Goal: Task Accomplishment & Management: Use online tool/utility

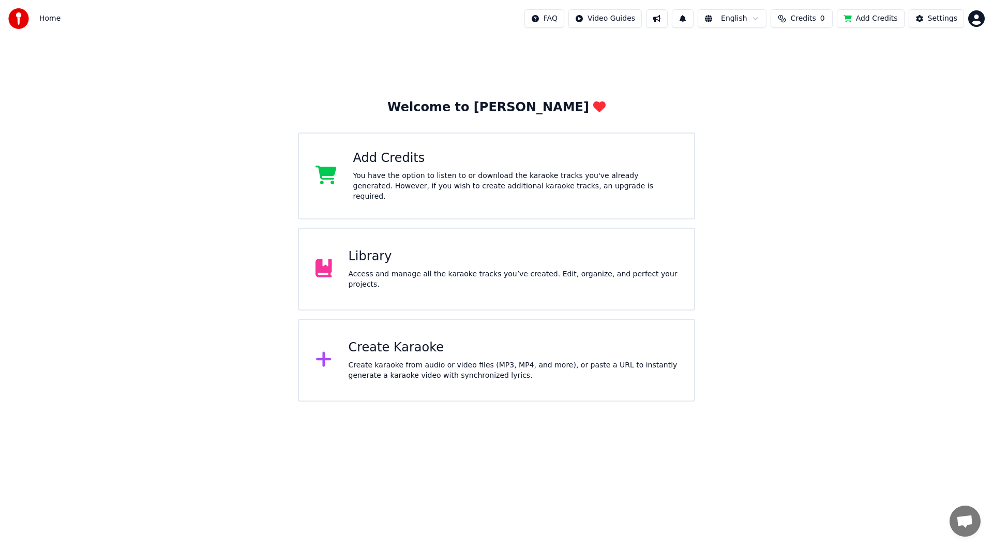
click at [809, 22] on span "Credits" at bounding box center [802, 18] width 25 height 10
click at [810, 118] on button "Refresh" at bounding box center [808, 114] width 53 height 19
click at [810, 118] on button "Refresh" at bounding box center [808, 114] width 66 height 19
click at [810, 118] on div "Refresh" at bounding box center [808, 114] width 66 height 19
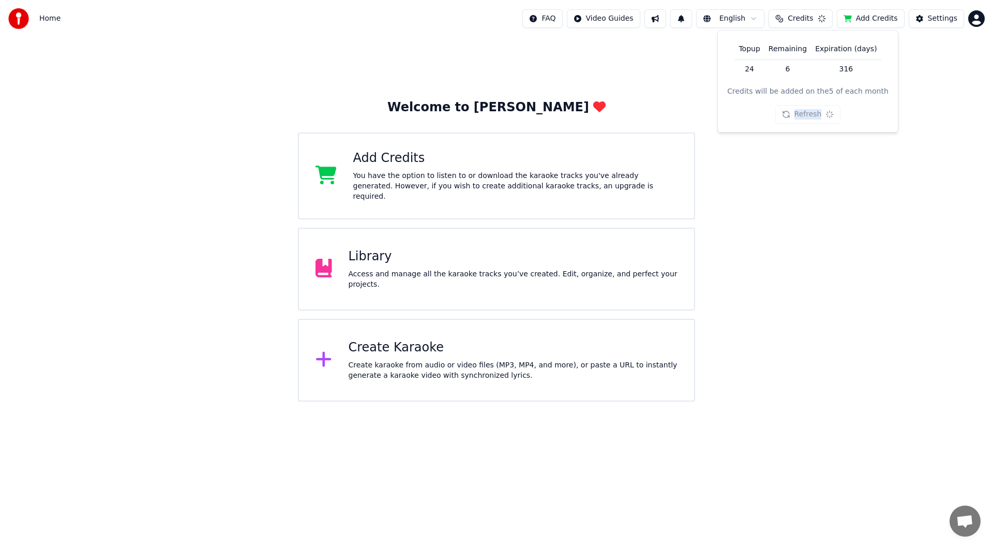
click at [810, 118] on button "Refresh" at bounding box center [808, 114] width 66 height 19
click at [810, 118] on div "Refresh" at bounding box center [808, 114] width 66 height 19
click at [810, 118] on button "Refresh" at bounding box center [808, 114] width 53 height 19
click at [810, 118] on div "Refresh" at bounding box center [808, 114] width 66 height 19
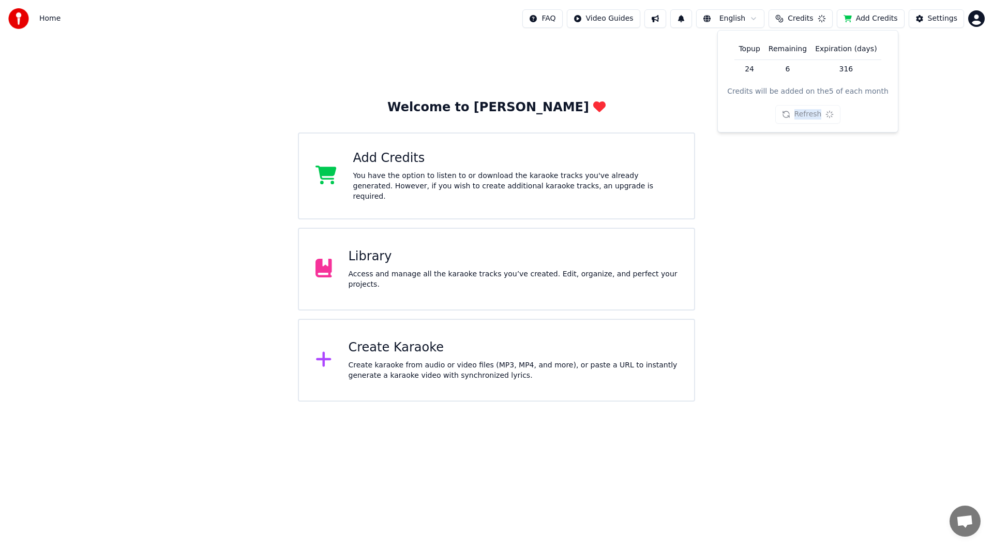
click at [810, 118] on div "Refresh" at bounding box center [808, 114] width 66 height 19
click at [810, 118] on button "Refresh" at bounding box center [808, 114] width 53 height 19
click at [810, 118] on div "Refresh" at bounding box center [808, 114] width 66 height 19
click at [810, 118] on button "Refresh" at bounding box center [808, 114] width 53 height 19
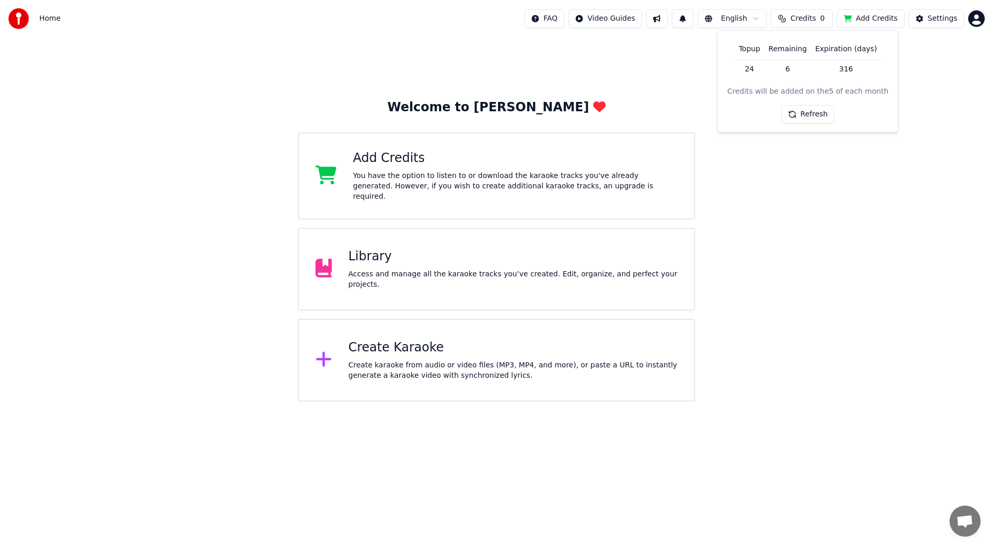
click at [826, 209] on div "Welcome to Youka Add Credits You have the option to listen to or download the k…" at bounding box center [496, 219] width 993 height 364
click at [967, 520] on span "Open de chat" at bounding box center [964, 522] width 17 height 14
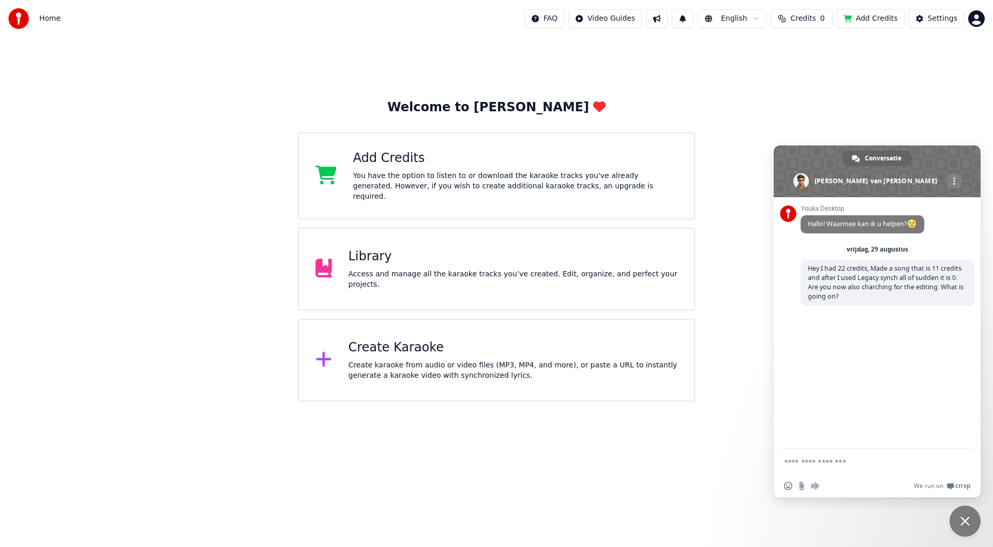
click at [967, 520] on span "Chat sluiten" at bounding box center [965, 520] width 9 height 9
